Goal: Complete application form

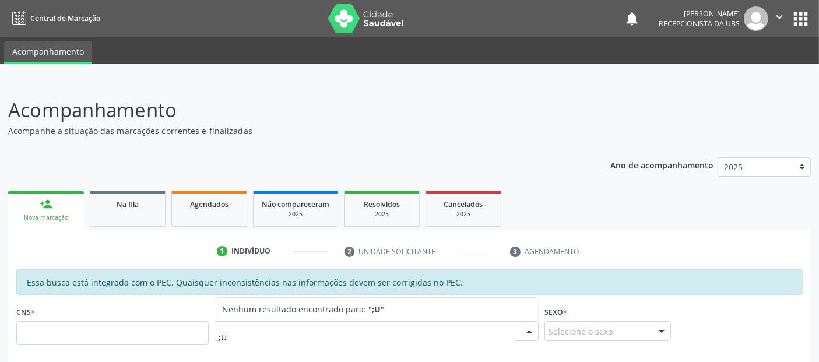
type input ";"
type input "LUCILENE DANTAS CAVALCANTE"
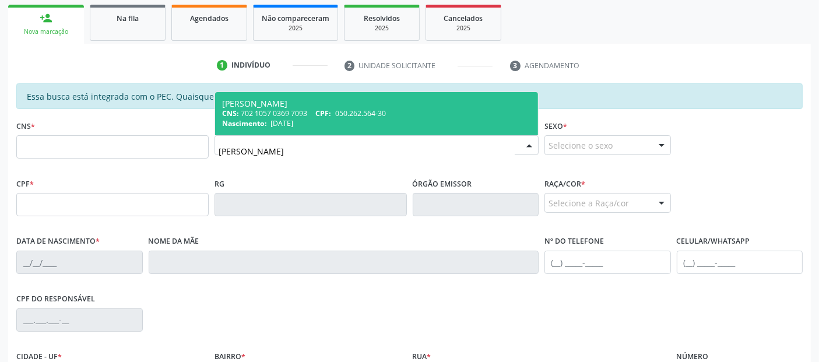
scroll to position [191, 0]
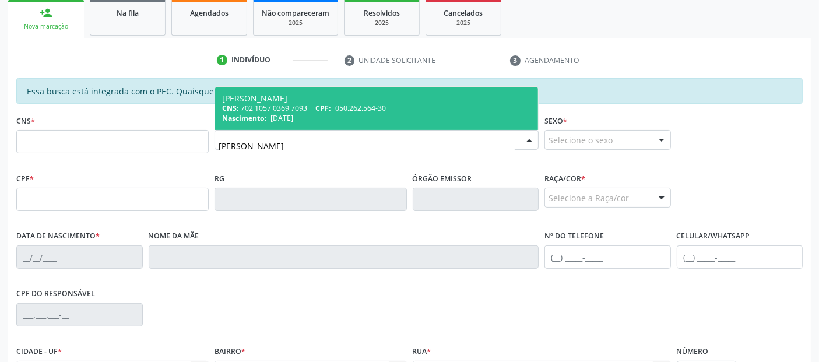
click at [441, 117] on div "Nascimento: 07/09/1982" at bounding box center [376, 118] width 309 height 10
type input "702 1057 0369 7093"
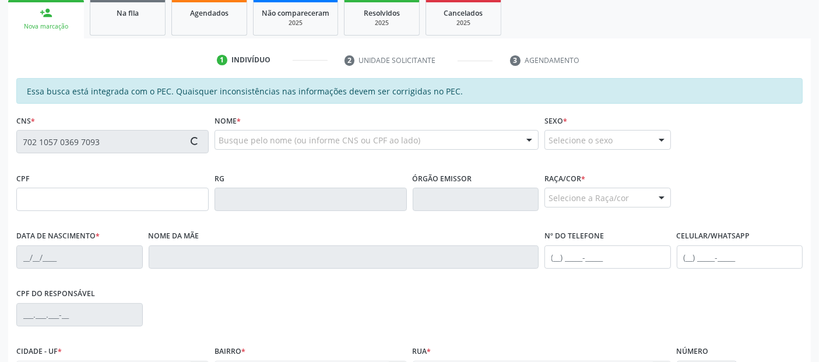
type input "050.262.564-30"
type input "[DATE]"
type input "[PERSON_NAME]"
type input "[PHONE_NUMBER]"
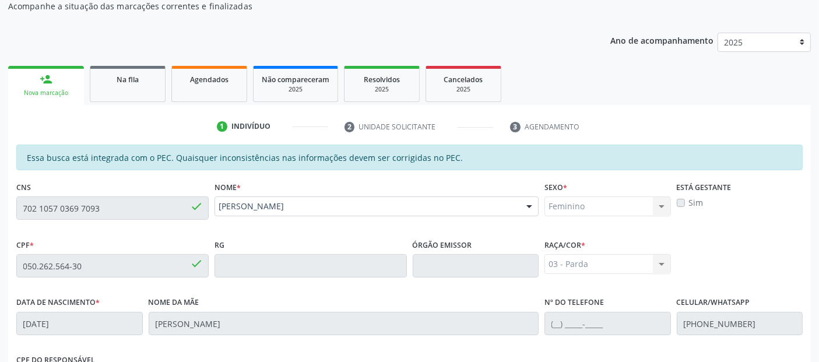
scroll to position [45, 0]
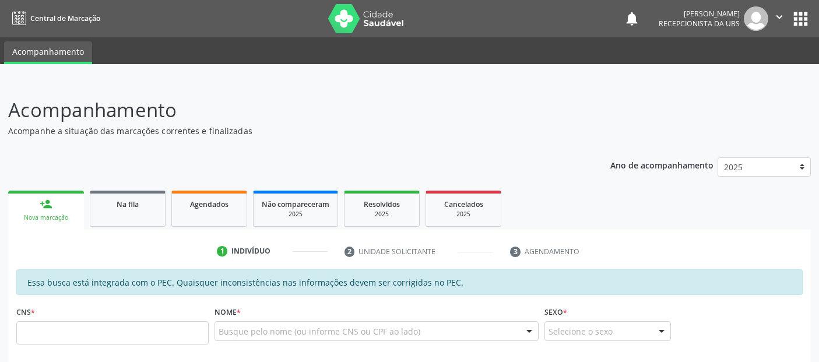
scroll to position [41, 0]
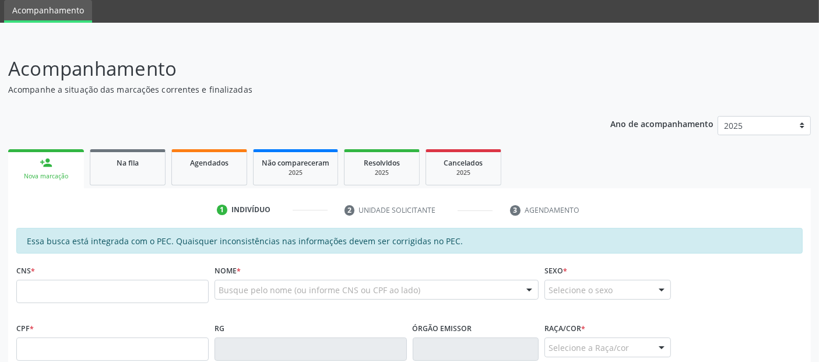
click at [111, 290] on input "text" at bounding box center [112, 291] width 192 height 23
type input "702 1057 0369 7093"
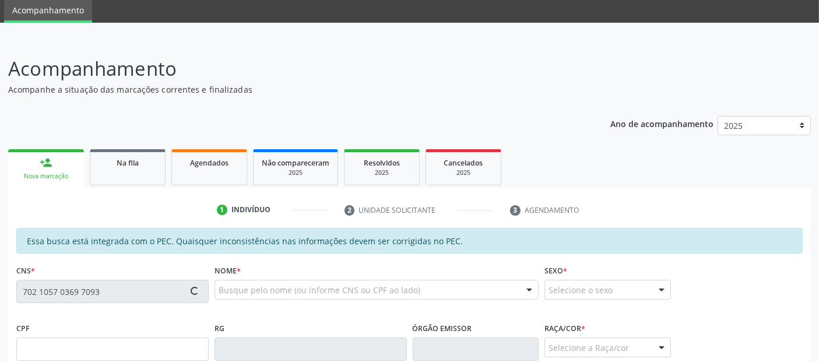
type input "050.262.564-30"
type input "[DATE]"
type input "[PERSON_NAME]"
type input "[PHONE_NUMBER]"
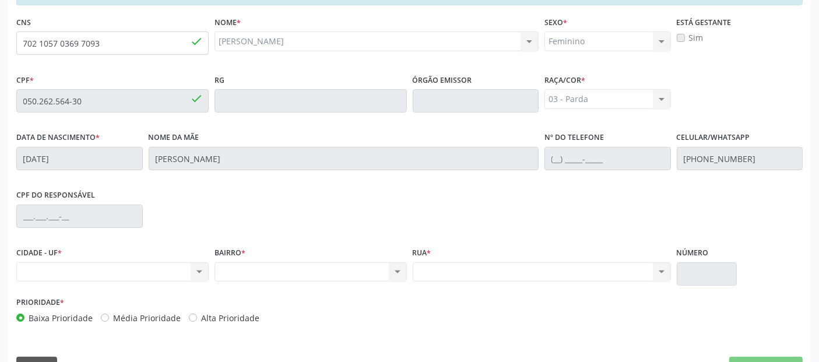
scroll to position [318, 0]
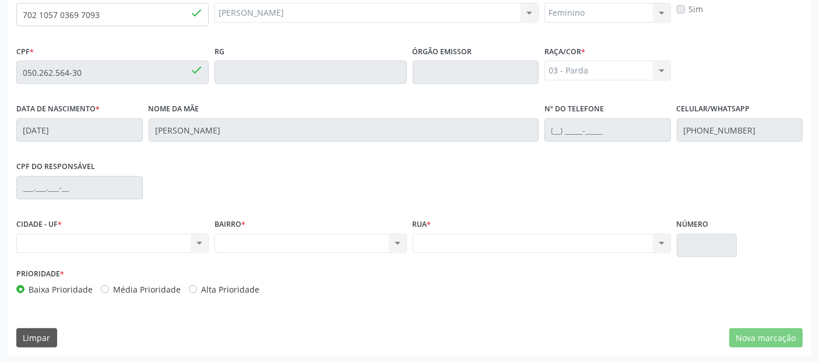
click at [181, 244] on div "Nenhum resultado encontrado para: " " Não há nenhuma opção para ser exibida." at bounding box center [112, 244] width 192 height 20
